Goal: Task Accomplishment & Management: Manage account settings

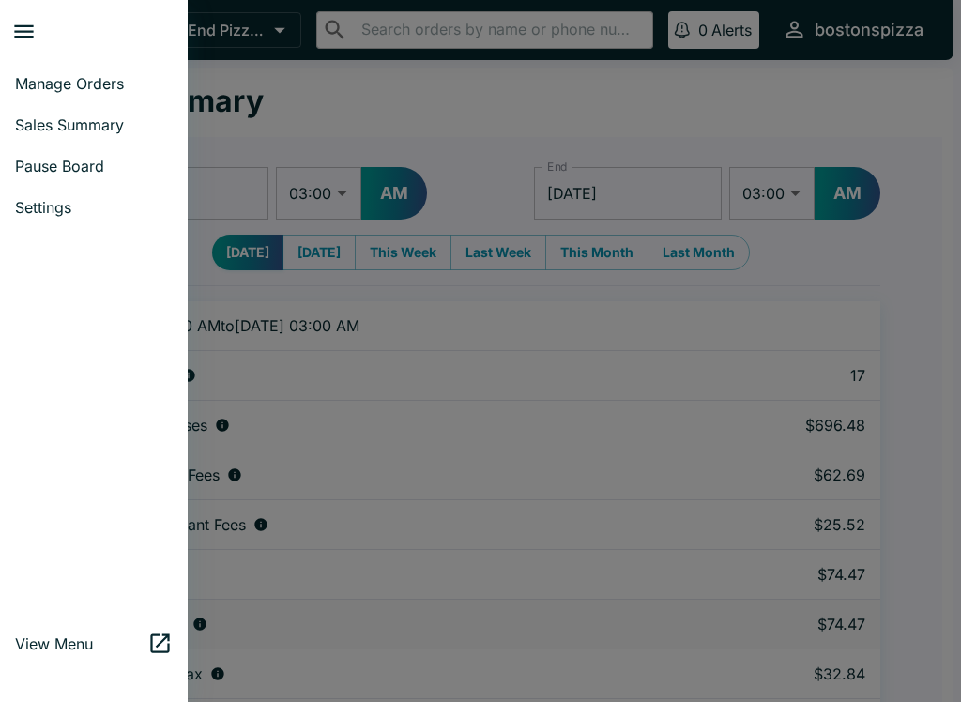
select select "03:00"
click at [85, 94] on link "Manage Orders" at bounding box center [94, 83] width 188 height 41
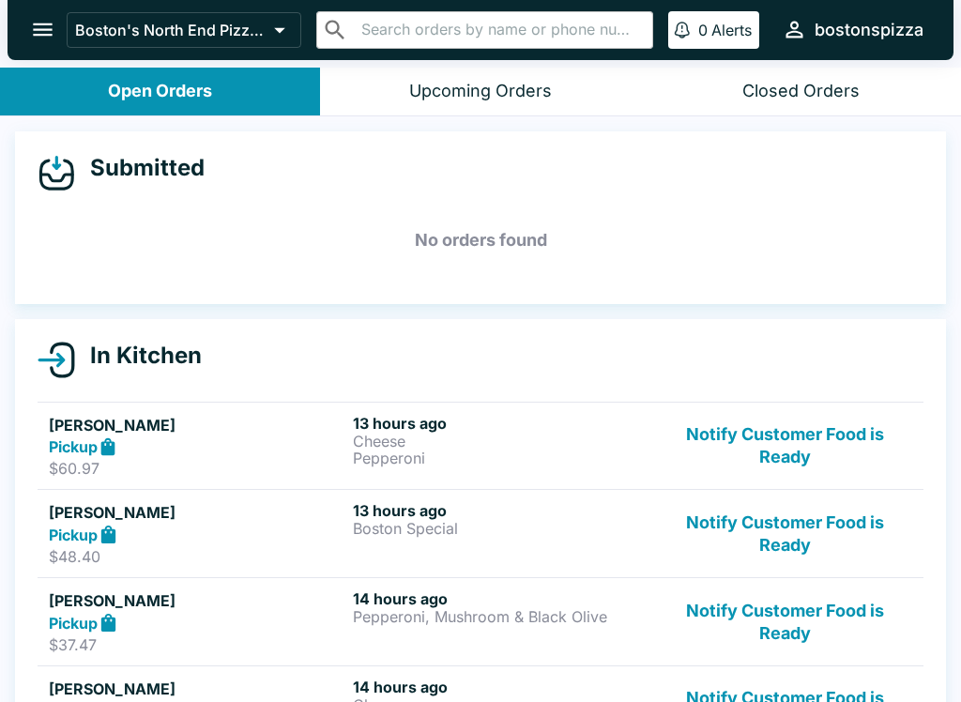
click at [790, 451] on button "Notify Customer Food is Ready" at bounding box center [785, 446] width 254 height 65
click at [806, 461] on button "Notify Customer Food is Ready" at bounding box center [785, 446] width 254 height 65
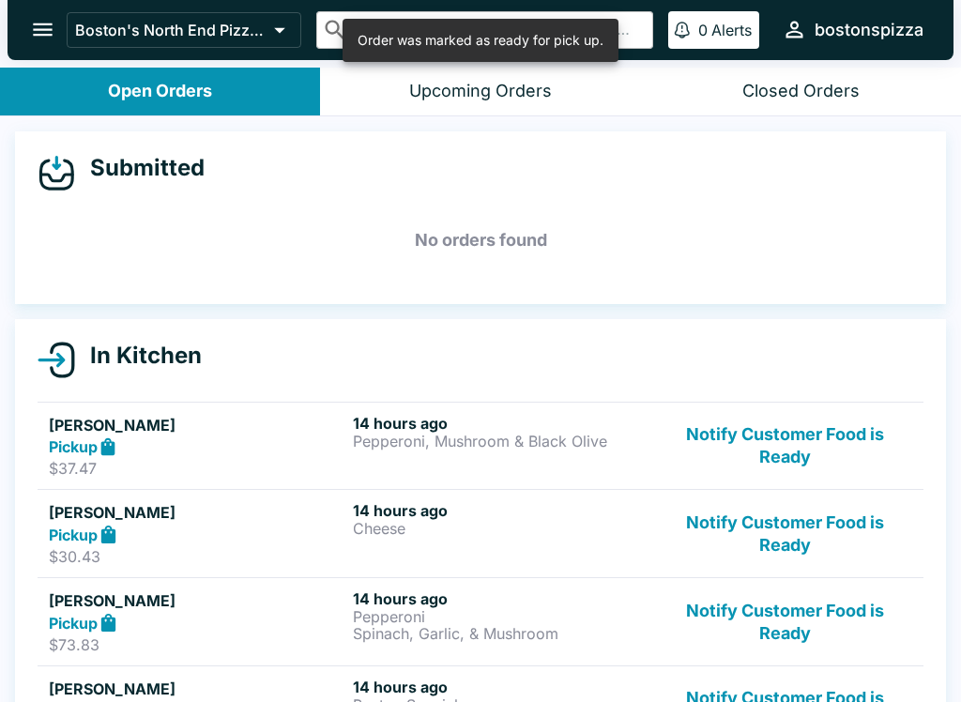
click at [814, 442] on button "Notify Customer Food is Ready" at bounding box center [785, 446] width 254 height 65
click at [812, 453] on button "Notify Customer Food is Ready" at bounding box center [785, 446] width 254 height 65
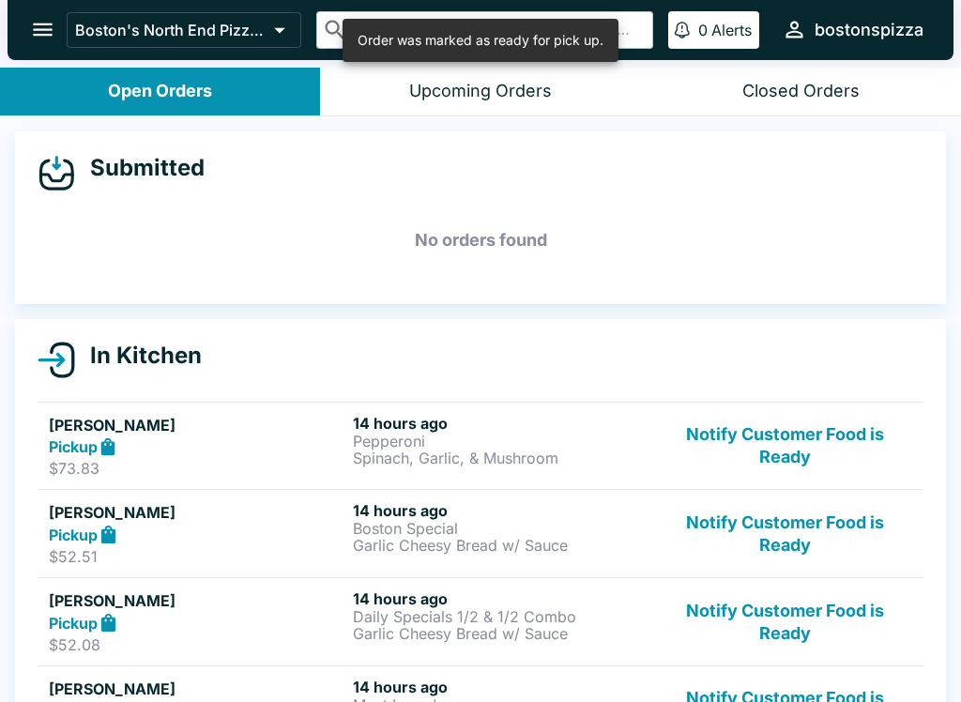
click at [825, 453] on button "Notify Customer Food is Ready" at bounding box center [785, 446] width 254 height 65
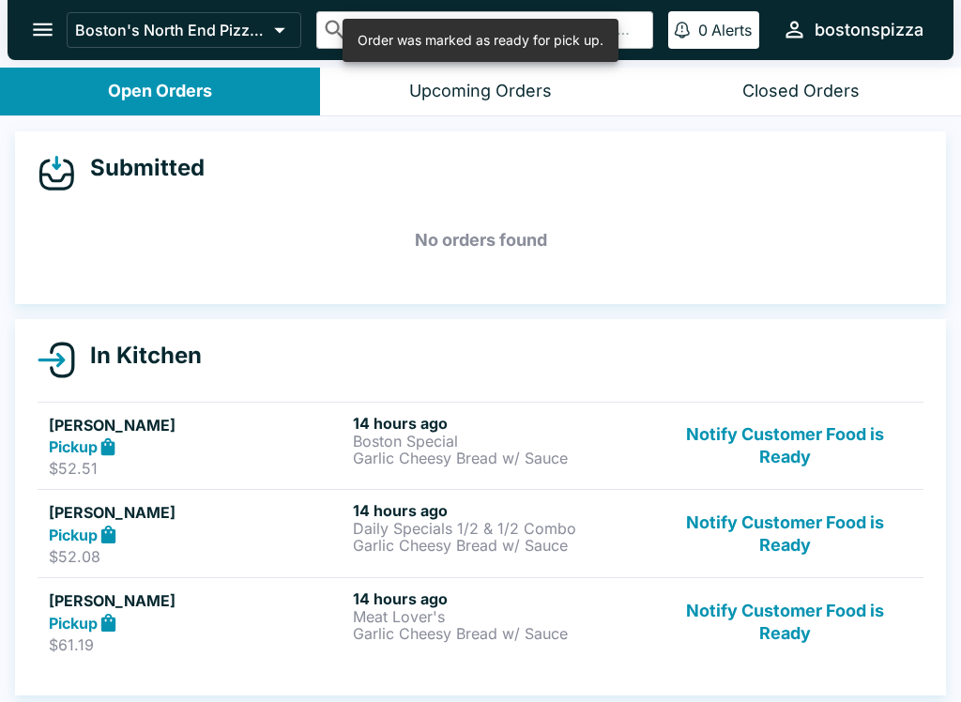
click at [811, 455] on button "Notify Customer Food is Ready" at bounding box center [785, 446] width 254 height 65
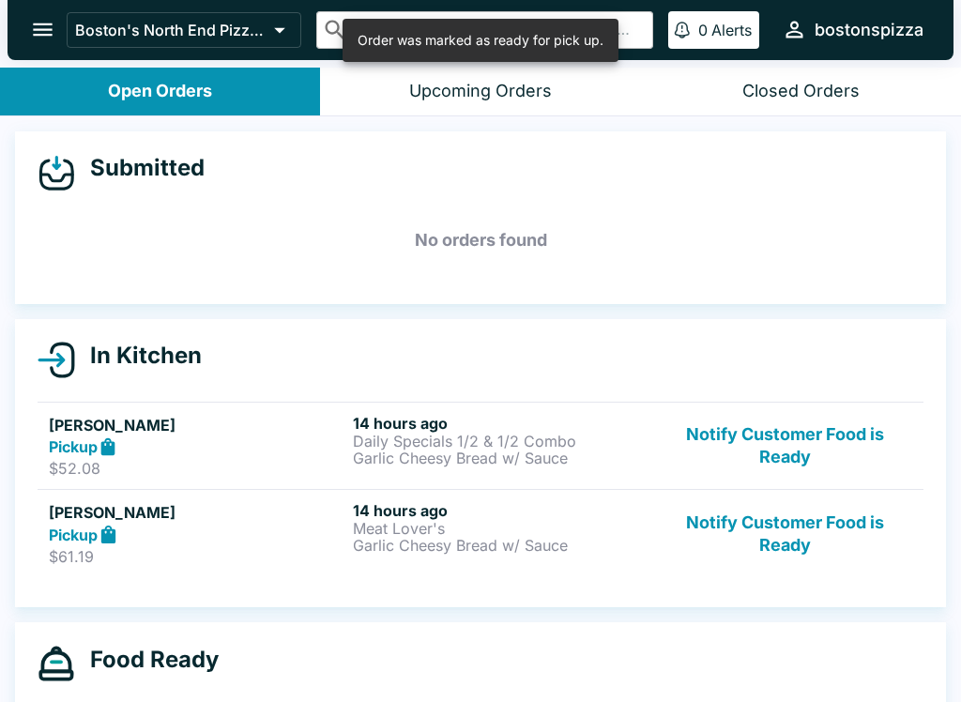
click at [814, 452] on button "Notify Customer Food is Ready" at bounding box center [785, 446] width 254 height 65
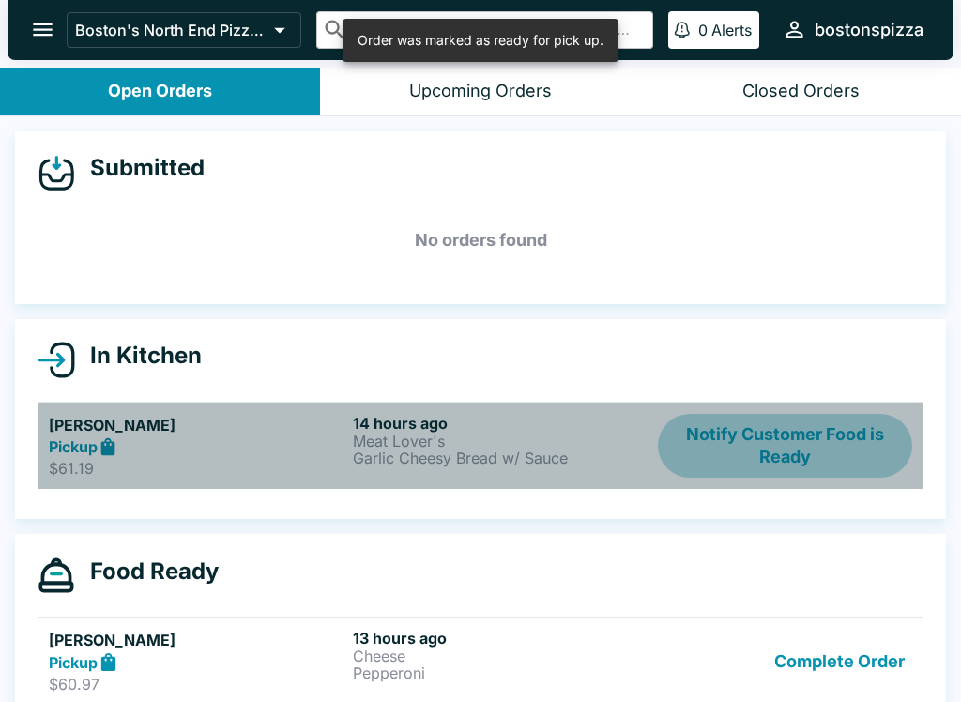
click at [814, 466] on button "Notify Customer Food is Ready" at bounding box center [785, 446] width 254 height 65
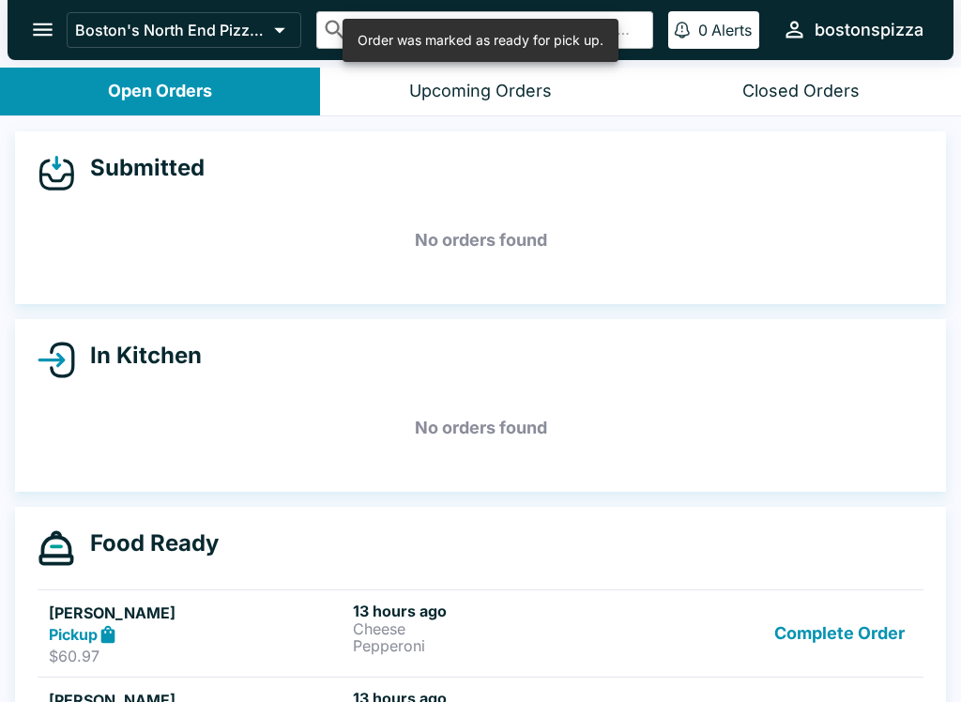
click at [860, 622] on button "Complete Order" at bounding box center [840, 634] width 146 height 65
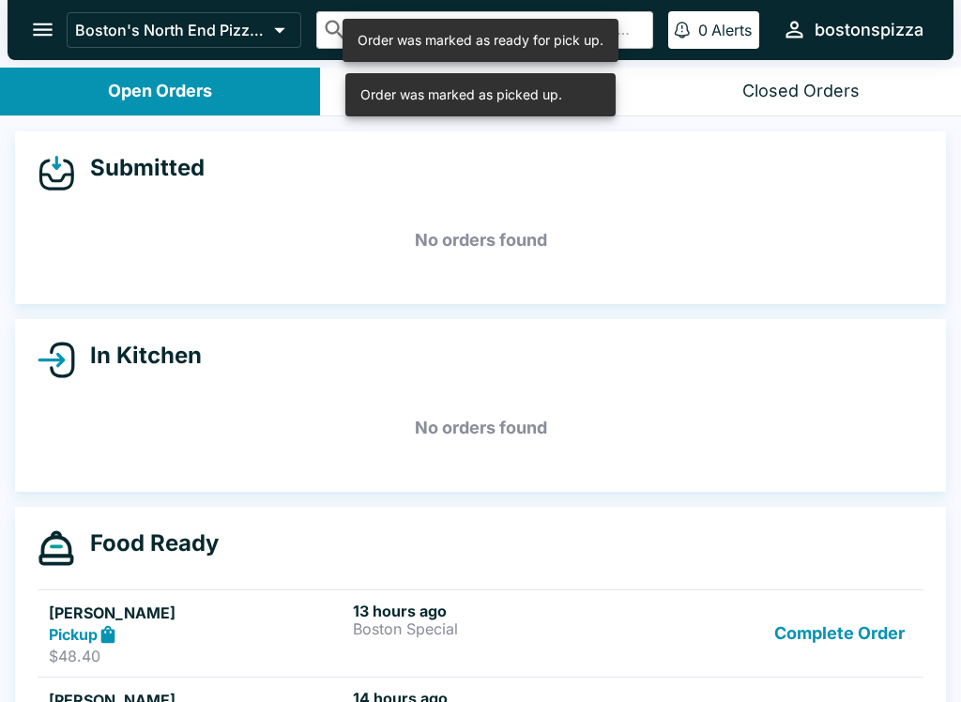
click at [873, 625] on button "Complete Order" at bounding box center [840, 634] width 146 height 65
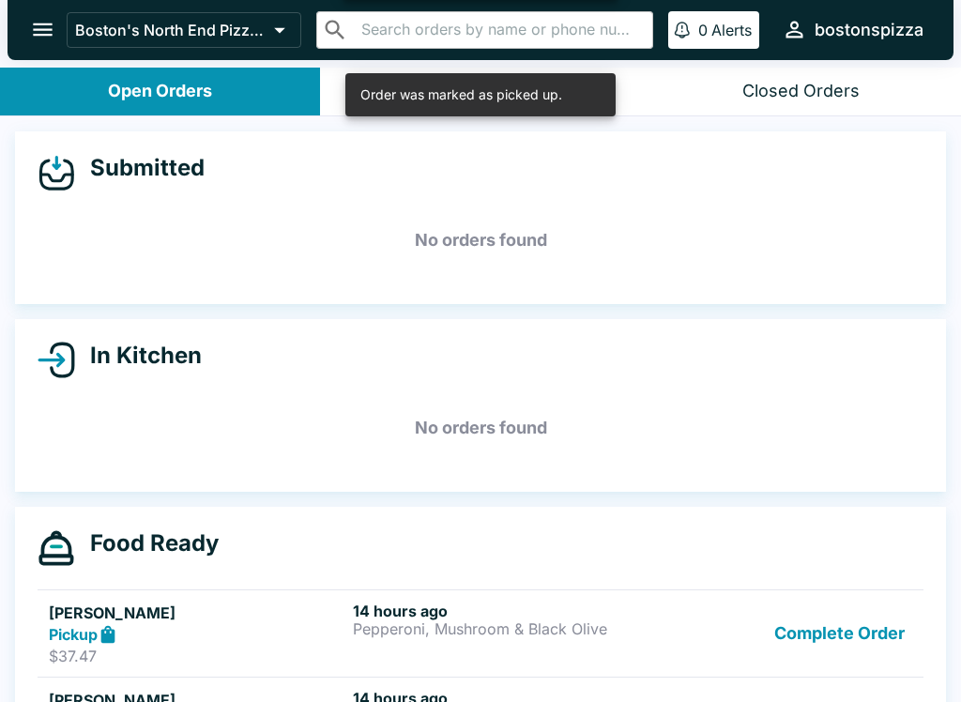
click at [875, 636] on button "Complete Order" at bounding box center [840, 634] width 146 height 65
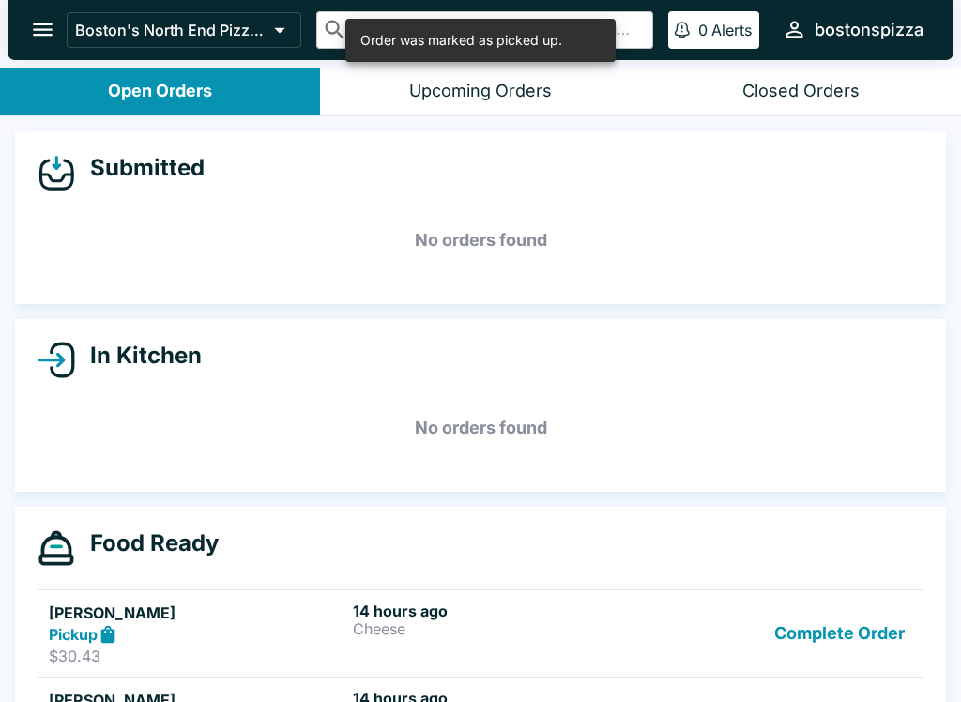
click at [863, 624] on button "Complete Order" at bounding box center [840, 634] width 146 height 65
click at [867, 638] on button "Complete Order" at bounding box center [840, 634] width 146 height 65
click at [865, 637] on button "Complete Order" at bounding box center [840, 634] width 146 height 65
click at [870, 634] on button "Complete Order" at bounding box center [840, 634] width 146 height 65
click at [872, 653] on button "Complete Order" at bounding box center [840, 634] width 146 height 65
